Goal: Go to known website: Go to known website

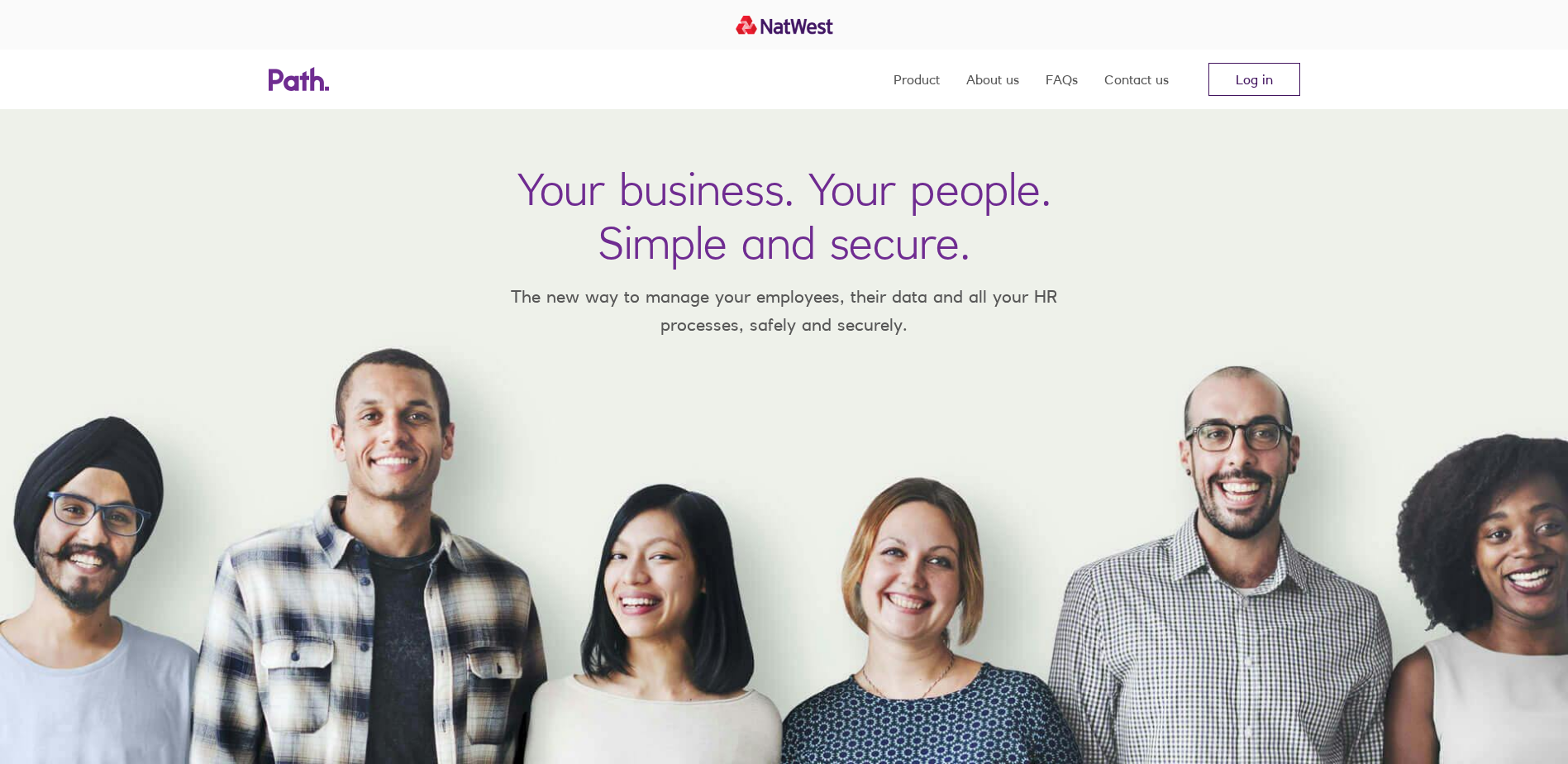
click at [1254, 73] on link "Log in" at bounding box center [1255, 80] width 92 height 33
